Goal: Go to known website

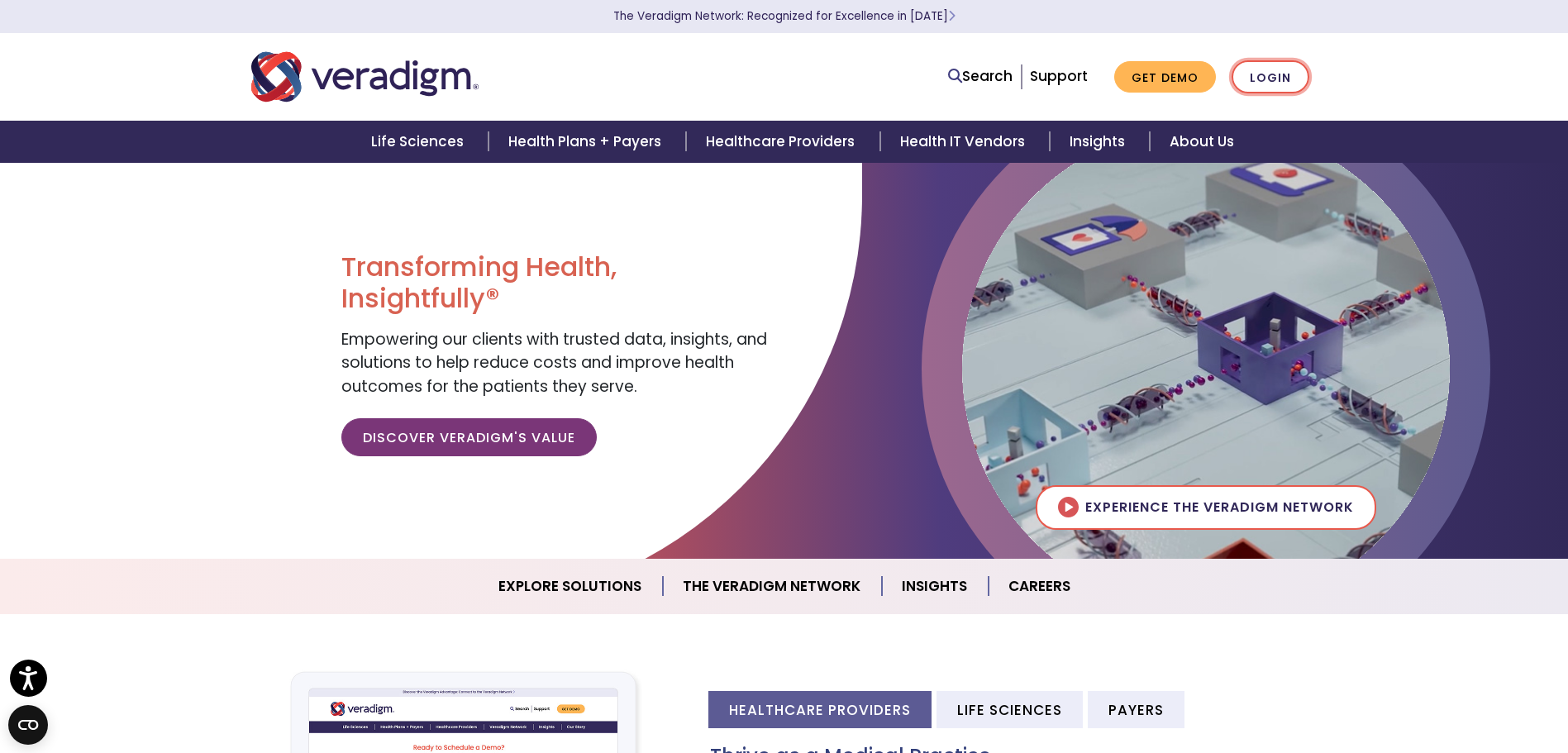
click at [1263, 80] on link "Login" at bounding box center [1270, 78] width 78 height 34
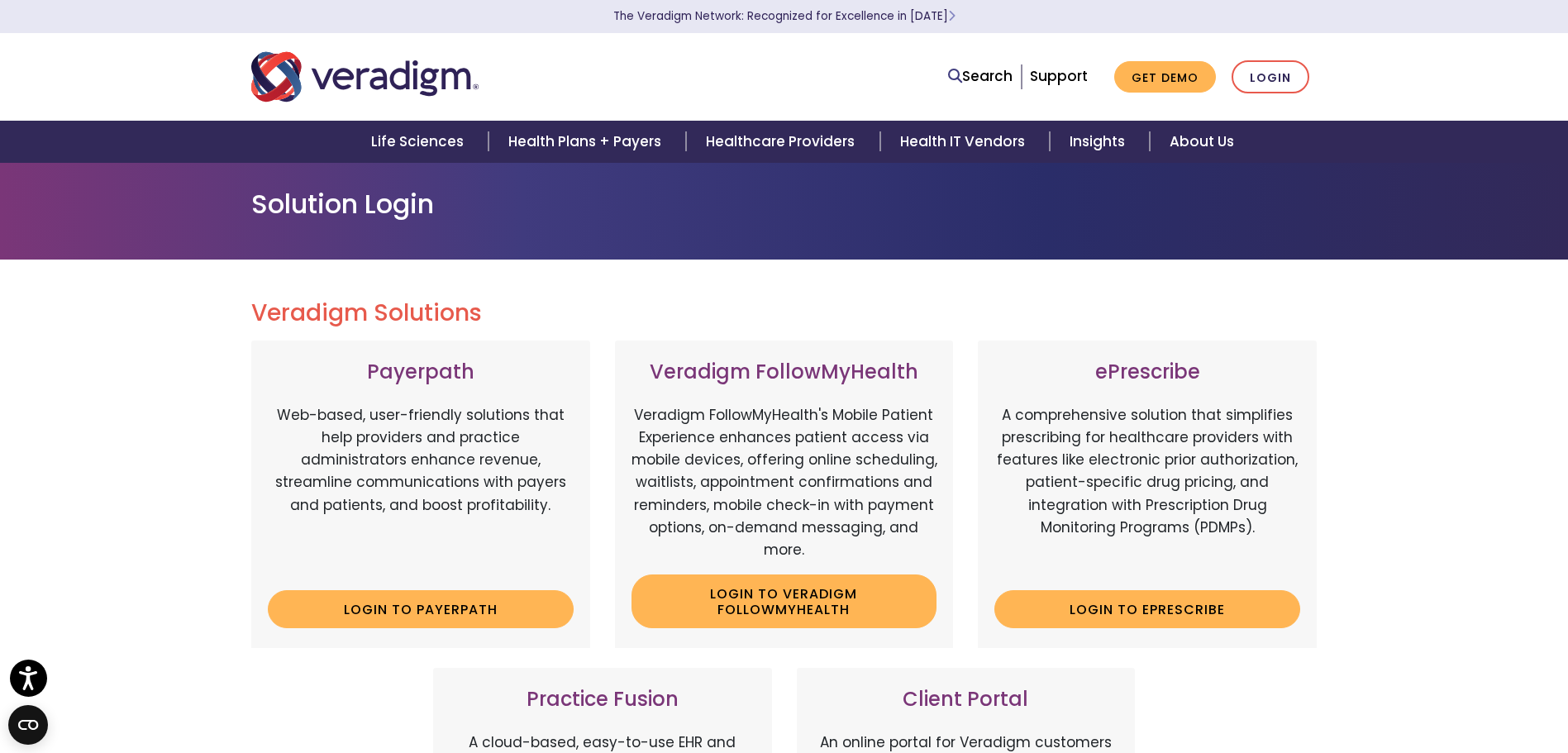
click at [277, 60] on img "Veradigm logo" at bounding box center [365, 77] width 228 height 55
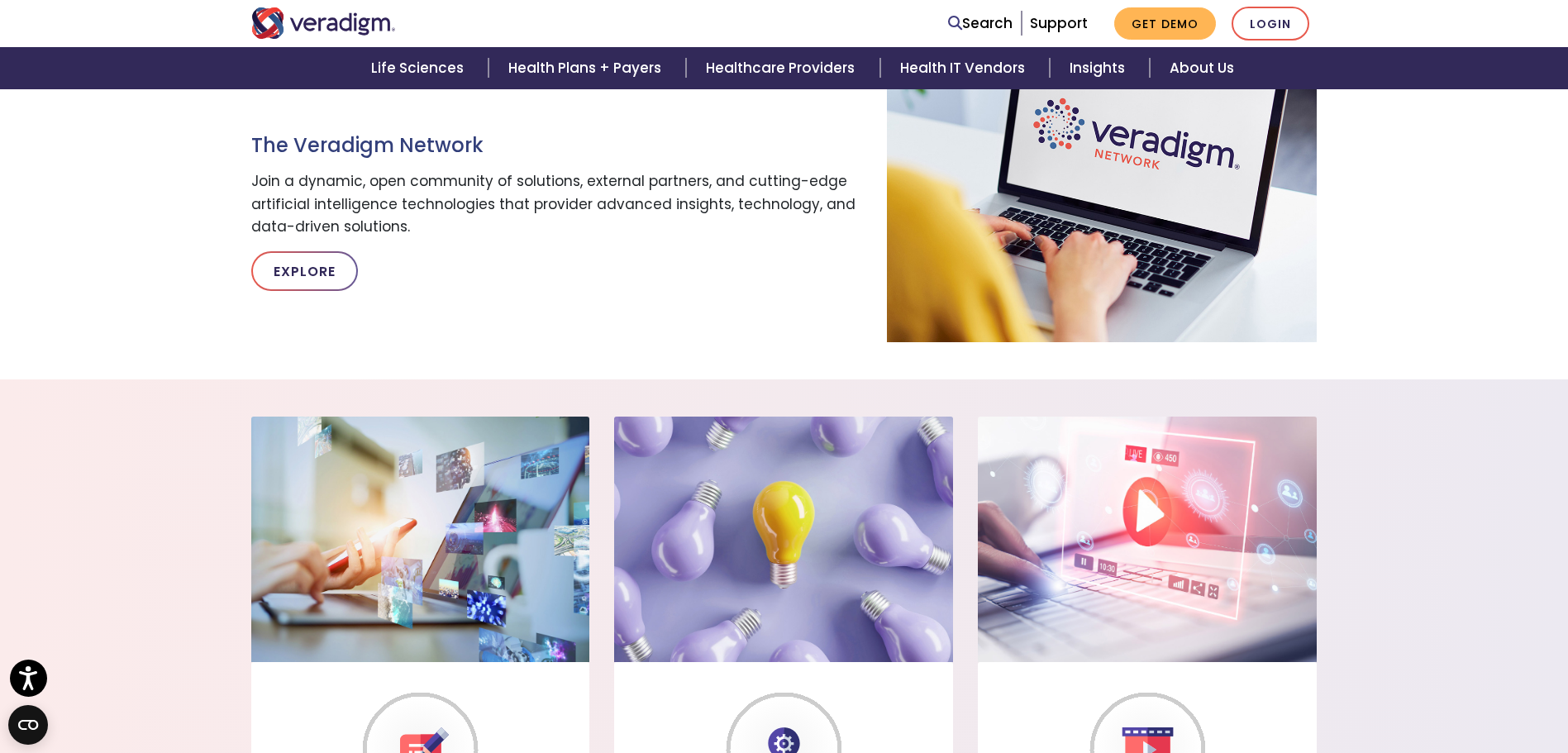
scroll to position [578, 0]
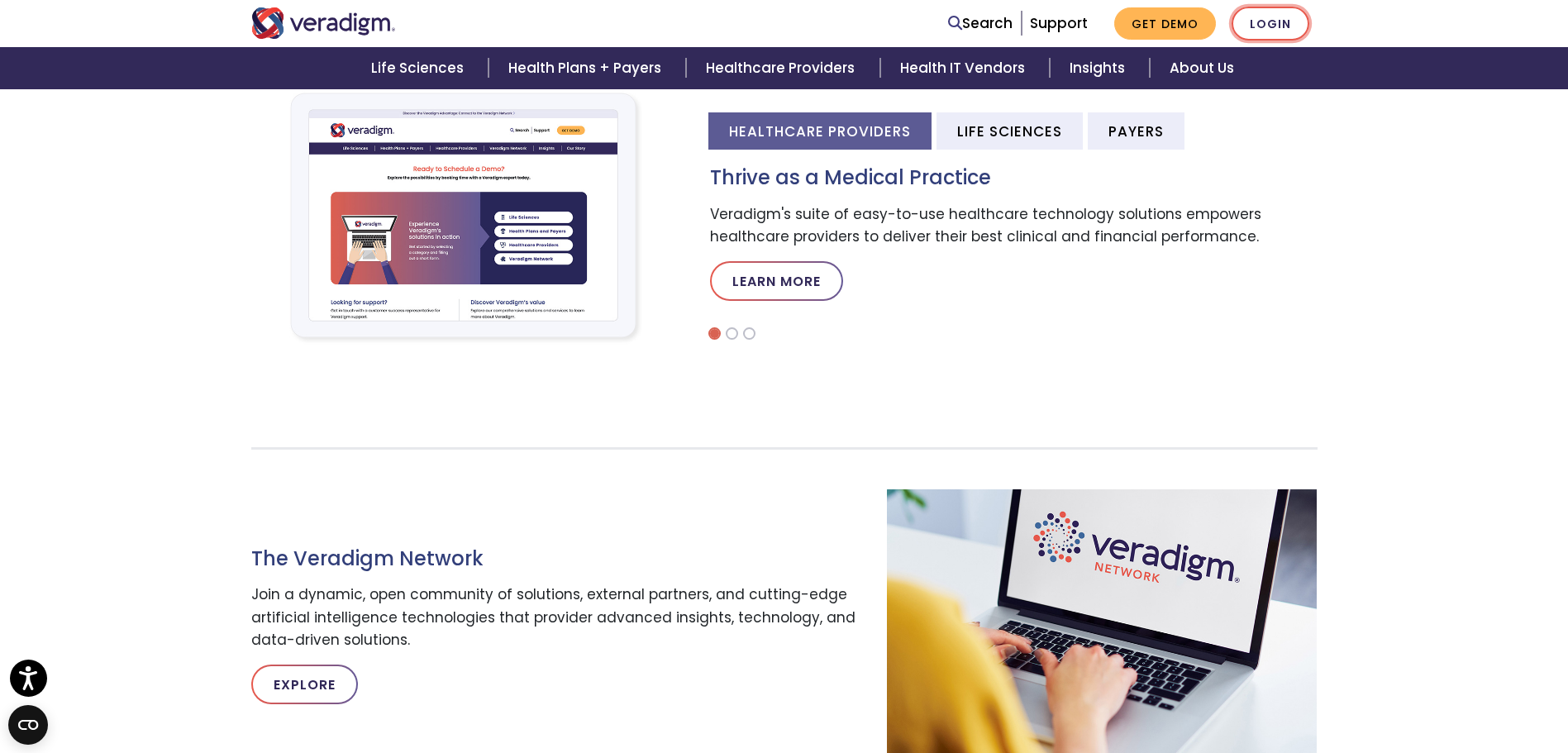
click at [1259, 29] on link "Login" at bounding box center [1270, 24] width 78 height 34
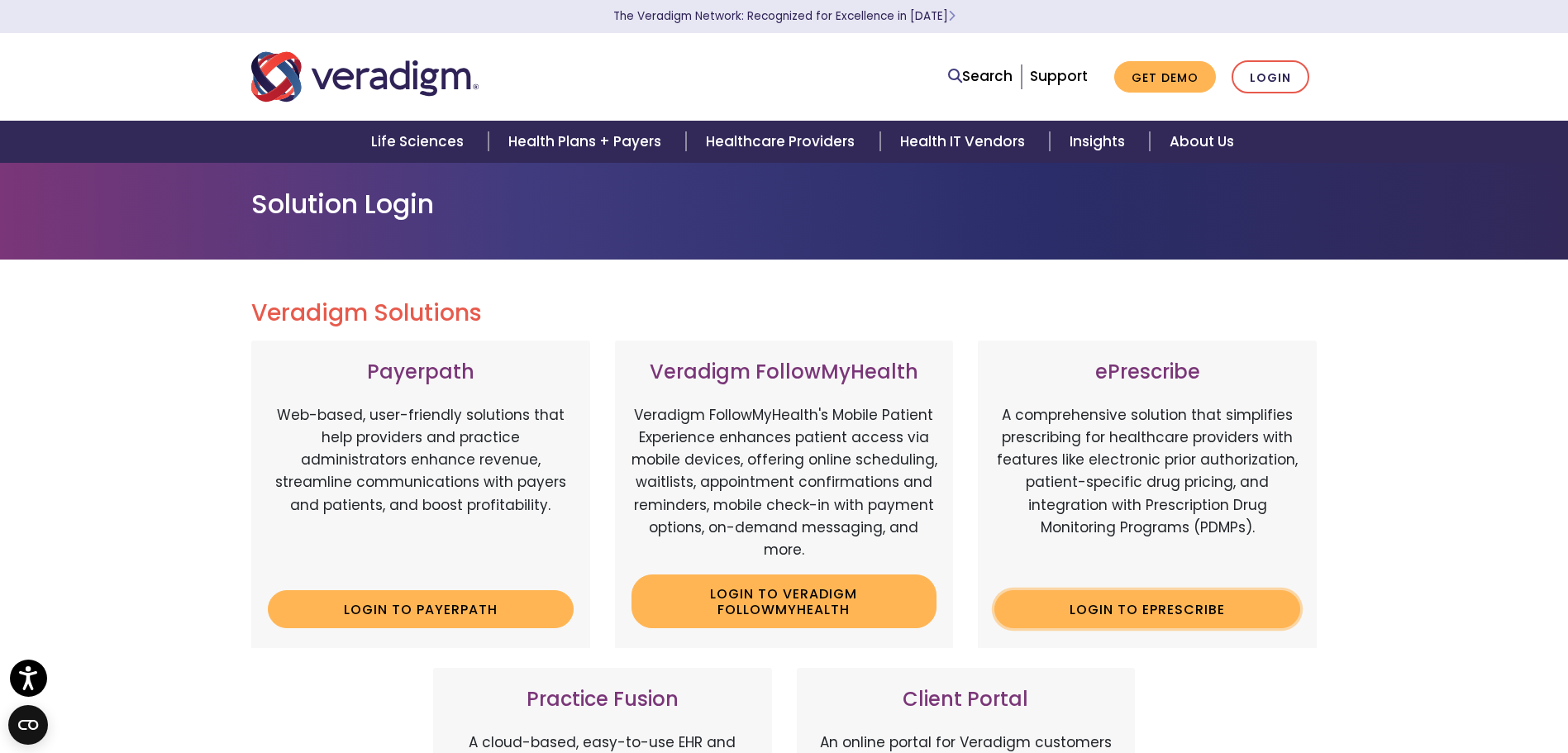
click at [1078, 618] on link "Login to ePrescribe" at bounding box center [1147, 609] width 306 height 38
